Goal: Task Accomplishment & Management: Complete application form

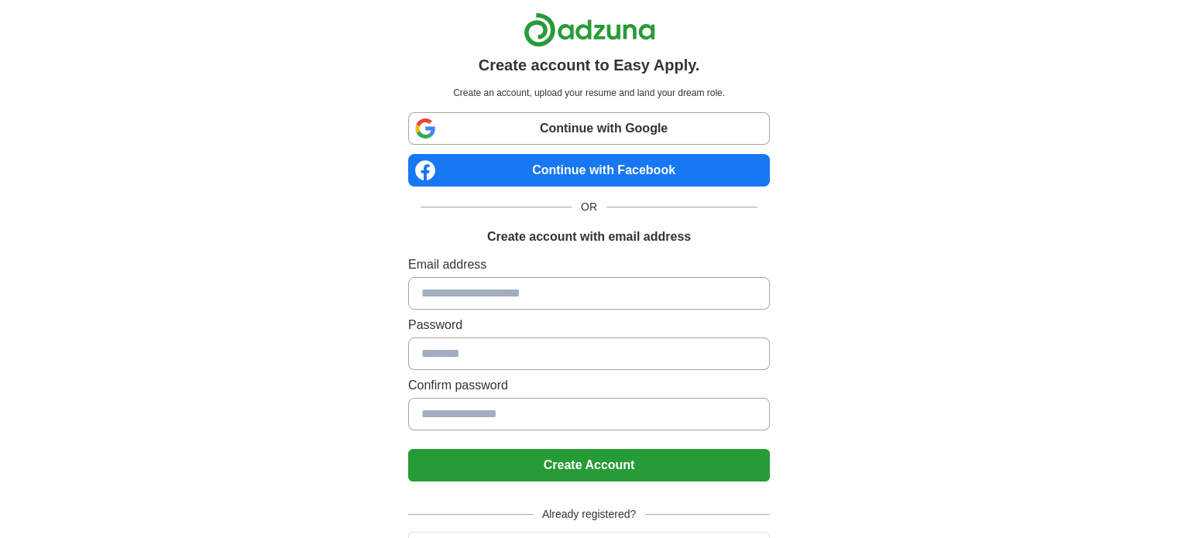
click at [564, 132] on link "Continue with Google" at bounding box center [589, 128] width 362 height 33
click at [528, 302] on input at bounding box center [589, 293] width 362 height 33
type input "*"
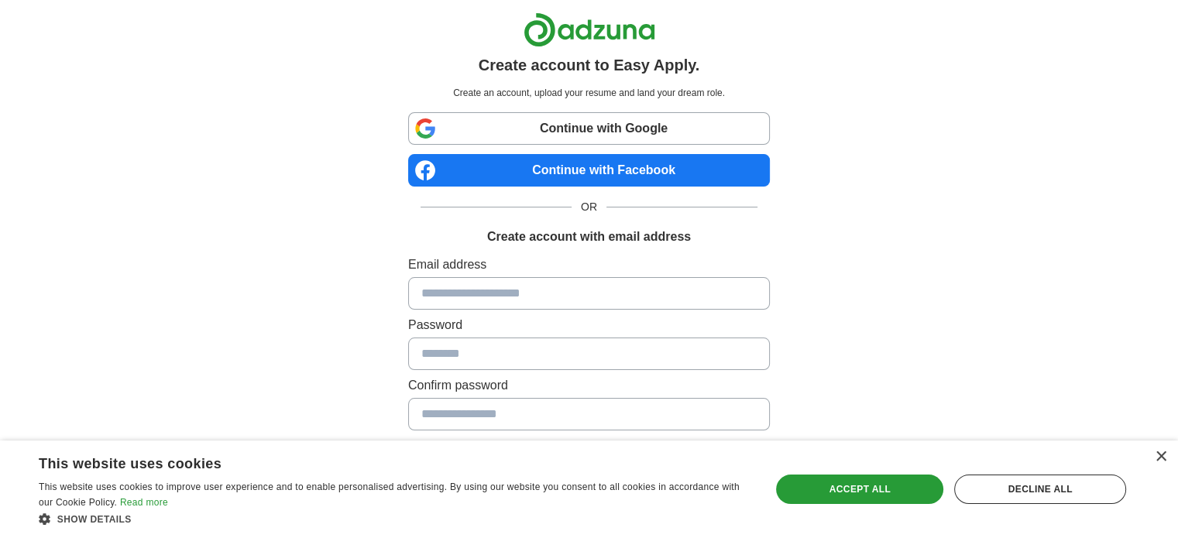
click at [577, 132] on link "Continue with Google" at bounding box center [589, 128] width 362 height 33
